Goal: Transaction & Acquisition: Purchase product/service

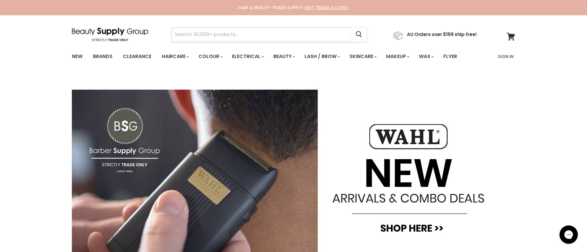
click at [192, 37] on input "Search" at bounding box center [261, 35] width 179 height 14
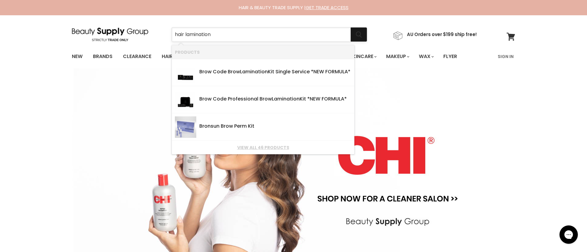
type input "hair lamination"
click at [362, 35] on icon "Search" at bounding box center [359, 34] width 6 height 6
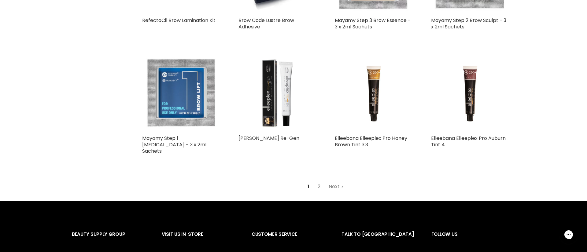
scroll to position [693, 0]
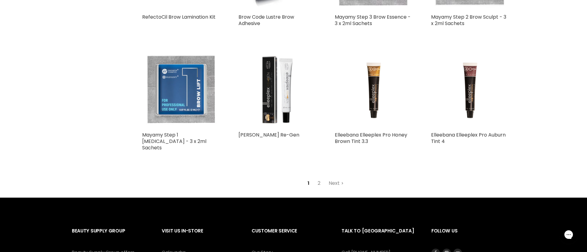
click at [318, 178] on link "2" at bounding box center [318, 183] width 9 height 11
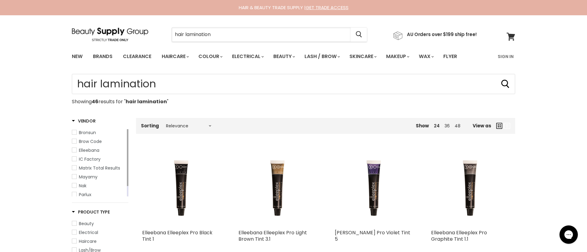
drag, startPoint x: 218, startPoint y: 36, endPoint x: 156, endPoint y: 30, distance: 62.6
click at [156, 30] on div "hair lamination Cancel" at bounding box center [269, 35] width 227 height 14
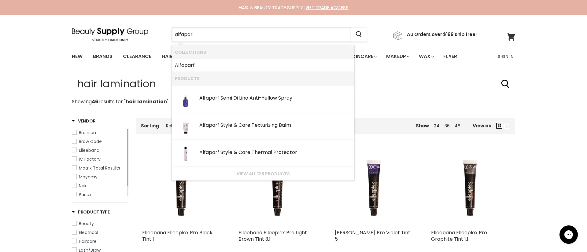
type input "alfaparf"
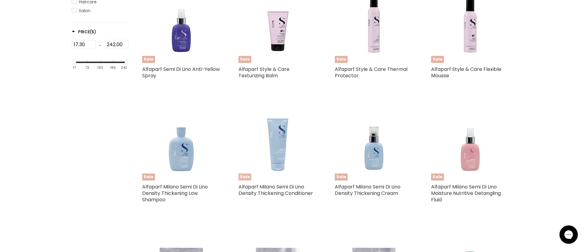
scroll to position [162, 0]
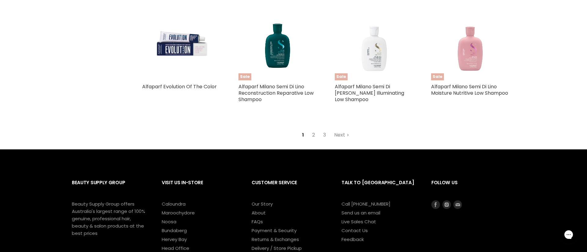
click at [312, 141] on link "2" at bounding box center [313, 135] width 9 height 11
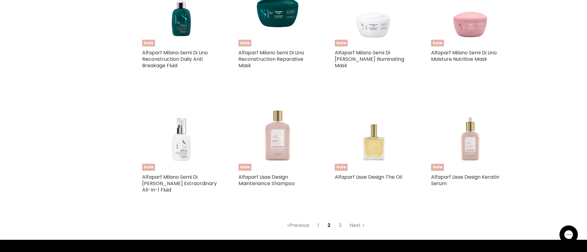
scroll to position [671, 0]
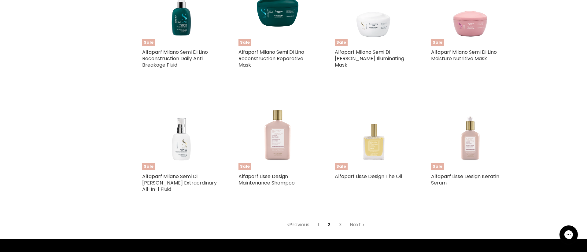
click at [339, 219] on link "3" at bounding box center [339, 224] width 9 height 11
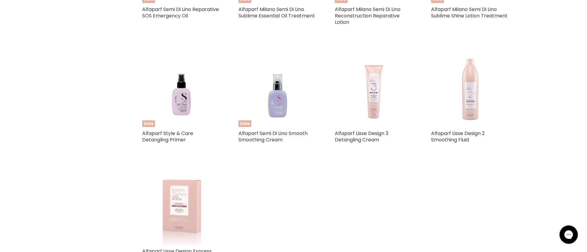
scroll to position [588, 0]
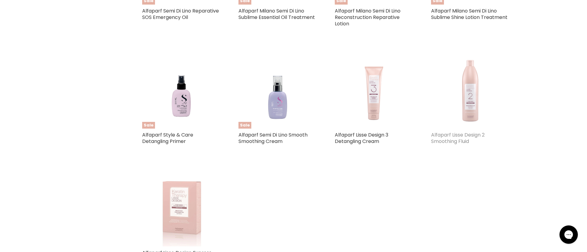
click at [464, 136] on link "Alfaparf Lisse Design 2 Smoothing Fluid" at bounding box center [457, 137] width 53 height 13
